Goal: Transaction & Acquisition: Book appointment/travel/reservation

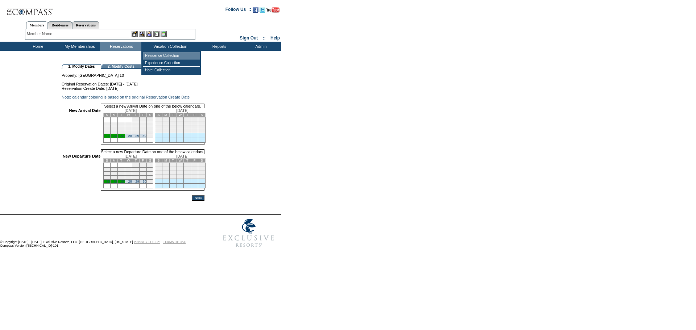
click at [170, 54] on td "Residence Collection" at bounding box center [171, 55] width 57 height 7
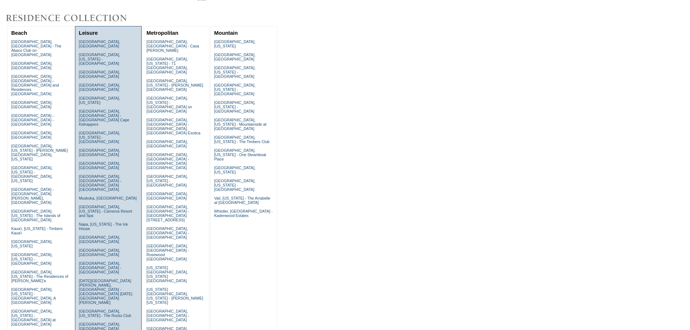
scroll to position [77, 0]
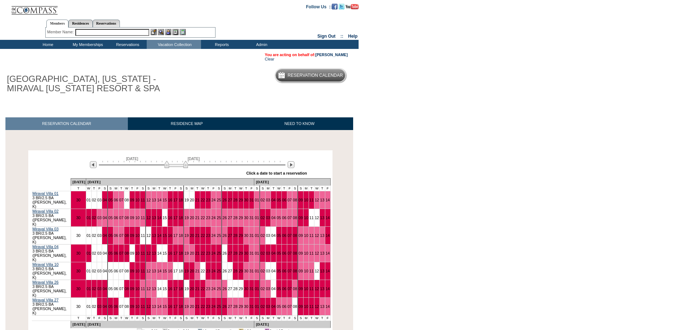
drag, startPoint x: 159, startPoint y: 164, endPoint x: 170, endPoint y: 170, distance: 12.5
click at [170, 169] on div "December 14, 2025 January 28, 2026" at bounding box center [190, 163] width 209 height 12
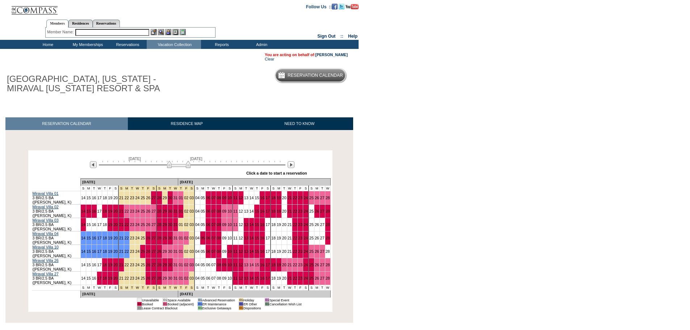
click at [185, 168] on img at bounding box center [179, 164] width 24 height 7
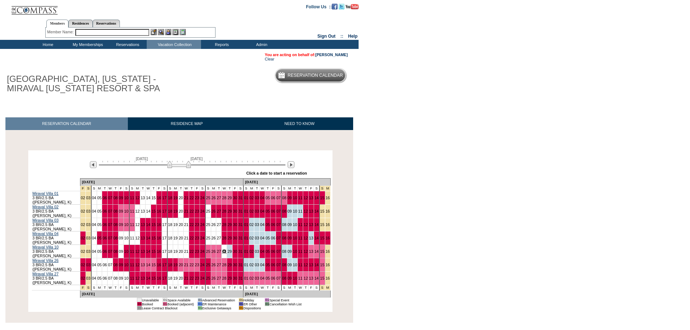
click at [222, 249] on link "28" at bounding box center [224, 251] width 4 height 4
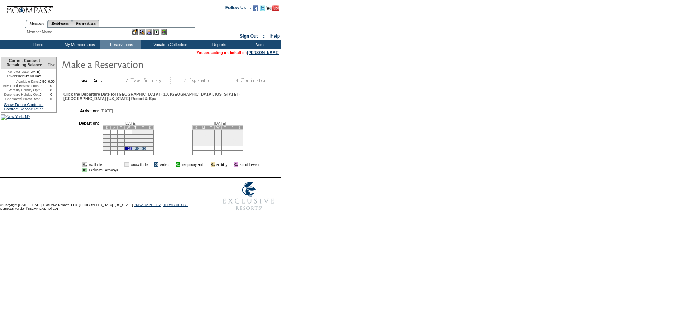
click at [139, 149] on td "29" at bounding box center [135, 148] width 7 height 4
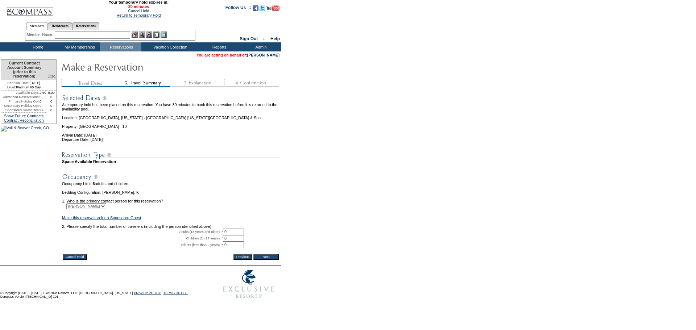
drag, startPoint x: 234, startPoint y: 243, endPoint x: 228, endPoint y: 242, distance: 5.8
click at [228, 235] on input "0" at bounding box center [233, 232] width 21 height 7
type input "0"
type input "2"
click at [272, 260] on input "Next" at bounding box center [265, 257] width 25 height 6
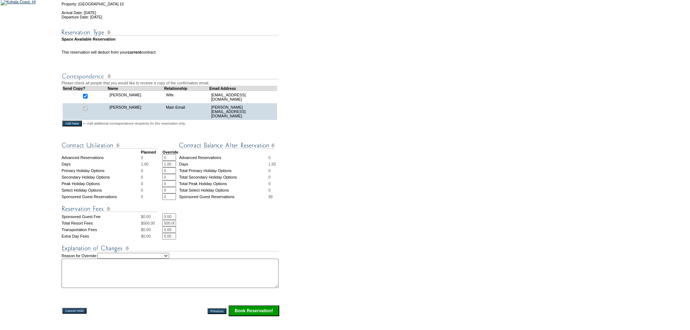
scroll to position [126, 0]
click at [267, 316] on input "Book Reservation!" at bounding box center [254, 310] width 51 height 11
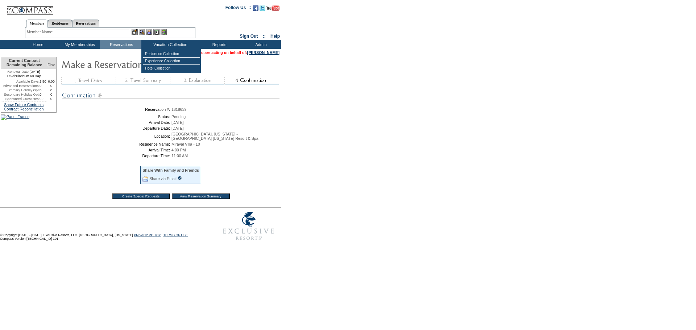
click at [114, 36] on input "text" at bounding box center [92, 32] width 75 height 7
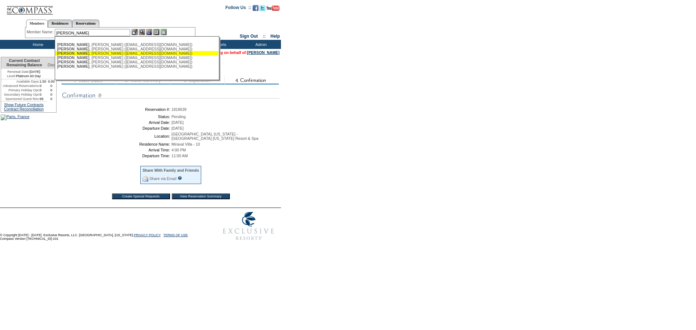
click at [114, 53] on div "[PERSON_NAME] ([EMAIL_ADDRESS][DOMAIN_NAME])" at bounding box center [136, 53] width 159 height 4
type input "Rafferty, Kelly (kellyclarkrafferty@gmail.com)"
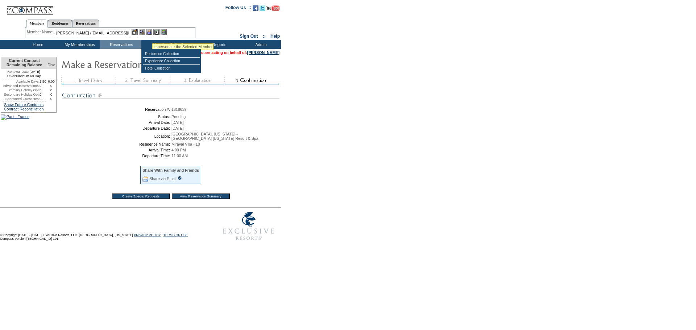
click at [151, 33] on img at bounding box center [149, 32] width 6 height 6
click at [145, 33] on img at bounding box center [142, 32] width 6 height 6
